Goal: Information Seeking & Learning: Learn about a topic

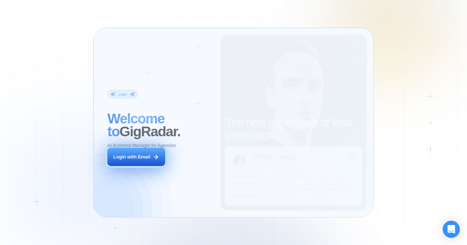
click at [137, 150] on button "Login with Email" at bounding box center [136, 156] width 58 height 18
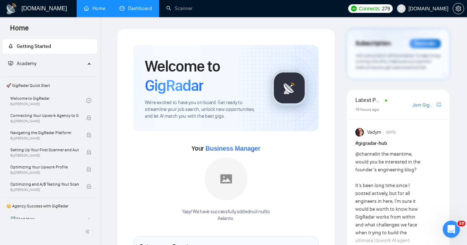
click at [132, 7] on link "Dashboard" at bounding box center [136, 8] width 32 height 6
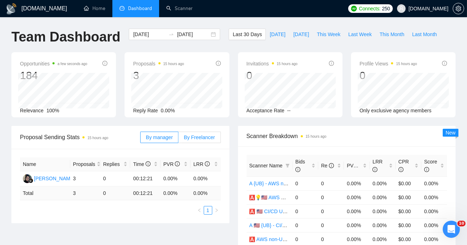
click at [197, 139] on span "By Freelancer" at bounding box center [199, 137] width 31 height 6
click at [179, 139] on input "By Freelancer" at bounding box center [179, 139] width 0 height 0
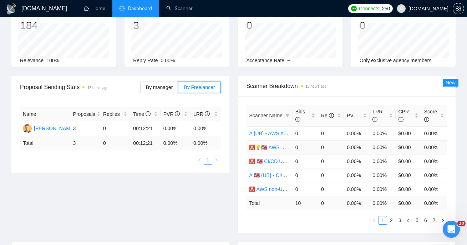
scroll to position [61, 0]
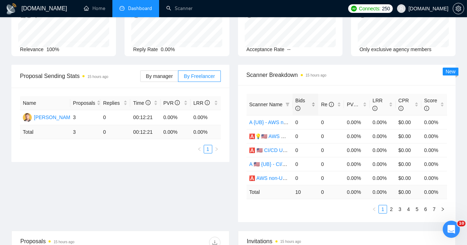
click at [300, 106] on icon "info-circle" at bounding box center [298, 108] width 5 height 5
click at [300, 192] on td "10" at bounding box center [306, 192] width 26 height 14
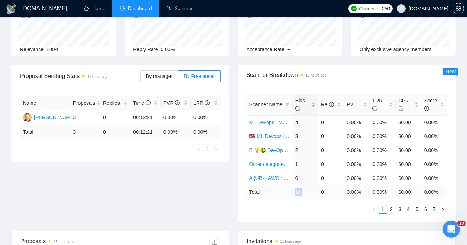
click at [300, 192] on td "10" at bounding box center [306, 192] width 26 height 14
